Goal: Task Accomplishment & Management: Complete application form

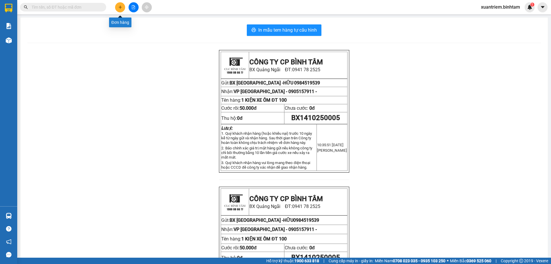
click at [118, 9] on icon "plus" at bounding box center [120, 7] width 4 height 4
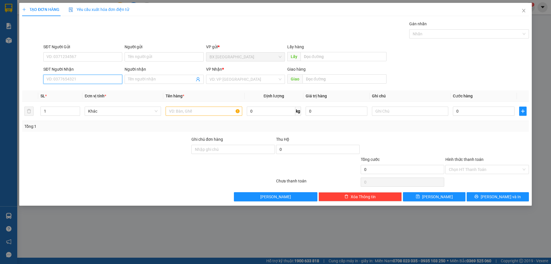
click at [87, 81] on input "SĐT Người Nhận" at bounding box center [82, 79] width 79 height 9
drag, startPoint x: 82, startPoint y: 76, endPoint x: 82, endPoint y: 80, distance: 3.7
click at [82, 76] on input "0935599298" at bounding box center [82, 79] width 79 height 9
click at [83, 80] on input "0935599298" at bounding box center [82, 79] width 79 height 9
type input "0935599298"
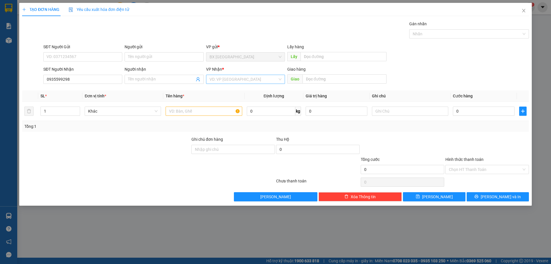
drag, startPoint x: 234, startPoint y: 79, endPoint x: 234, endPoint y: 83, distance: 3.5
click at [234, 80] on input "search" at bounding box center [244, 79] width 68 height 9
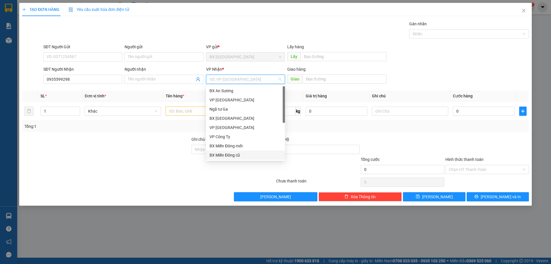
drag, startPoint x: 238, startPoint y: 153, endPoint x: 201, endPoint y: 126, distance: 45.2
click at [238, 153] on div "BX Miền Đông cũ" at bounding box center [246, 155] width 72 height 6
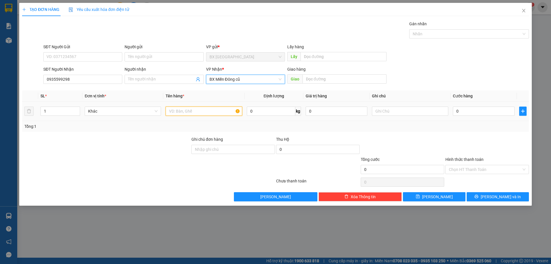
click at [193, 114] on input "text" at bounding box center [204, 110] width 76 height 9
type input "1 HỘP"
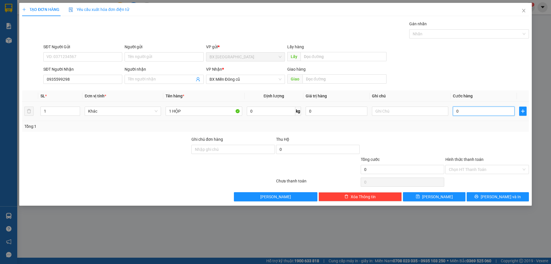
click at [474, 111] on input "0" at bounding box center [484, 110] width 62 height 9
type input "5"
type input "50"
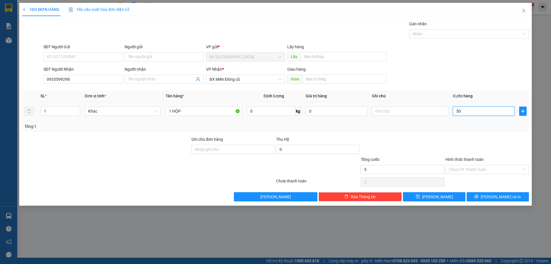
type input "50"
type input "500"
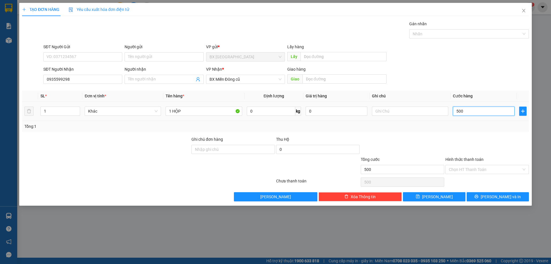
type input "5.000"
type input "50.000"
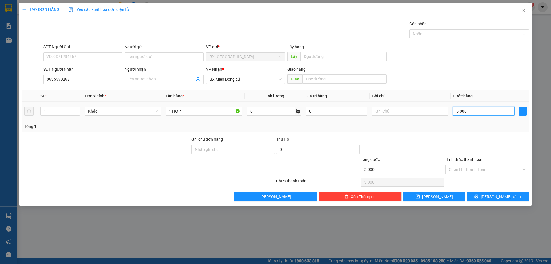
type input "50.000"
click at [505, 172] on input "Hình thức thanh toán" at bounding box center [485, 169] width 73 height 9
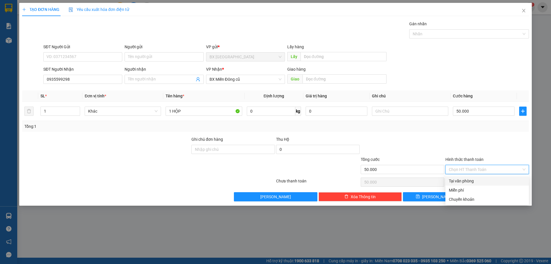
click at [495, 180] on div "Tại văn phòng" at bounding box center [487, 181] width 77 height 6
type input "0"
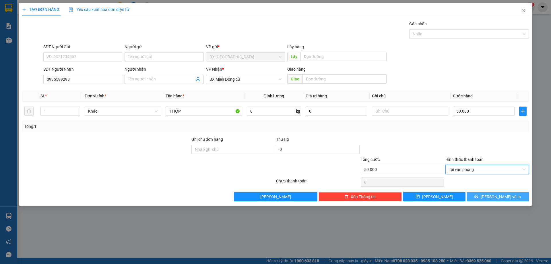
click at [492, 198] on button "[PERSON_NAME] và In" at bounding box center [498, 196] width 62 height 9
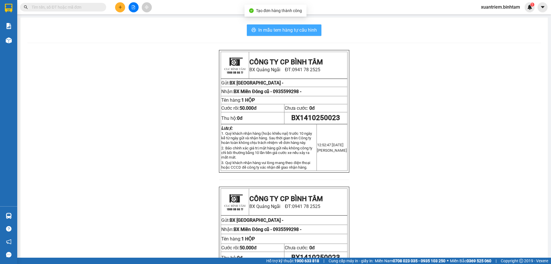
click at [281, 33] on span "In mẫu tem hàng tự cấu hình" at bounding box center [287, 29] width 59 height 7
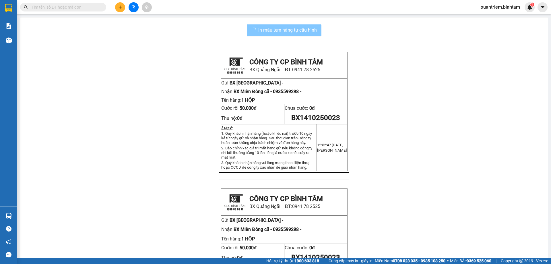
click at [275, 33] on span "In mẫu tem hàng tự cấu hình" at bounding box center [287, 29] width 59 height 7
